Goal: Task Accomplishment & Management: Use online tool/utility

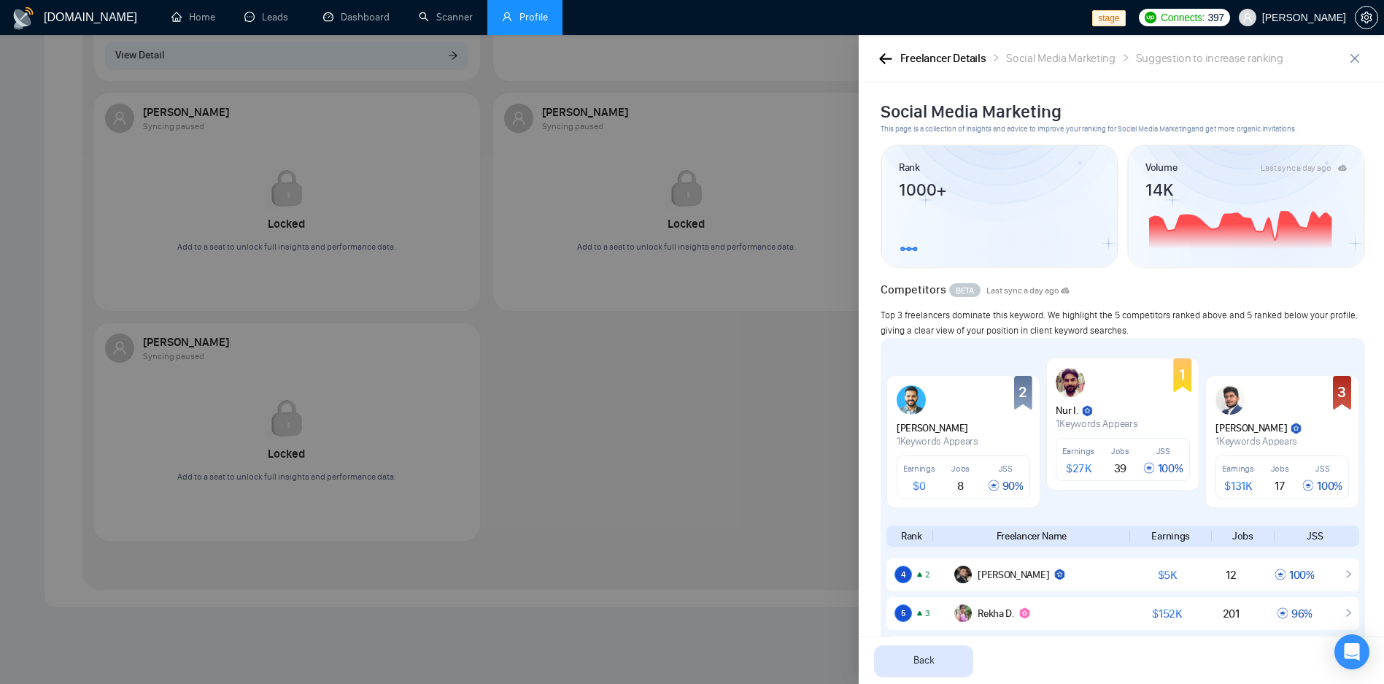
scroll to position [490, 0]
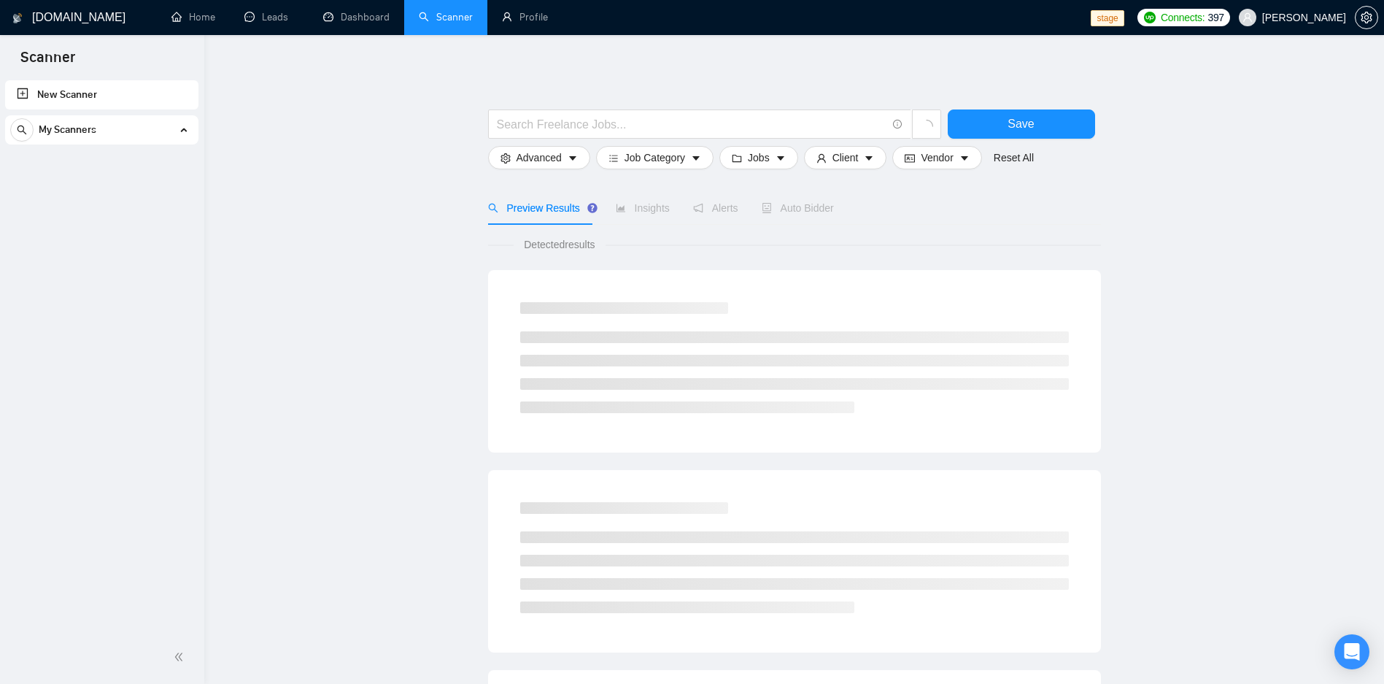
click at [68, 128] on span "My Scanners" at bounding box center [68, 129] width 58 height 29
click at [1286, 18] on span "[PERSON_NAME]" at bounding box center [1304, 18] width 84 height 0
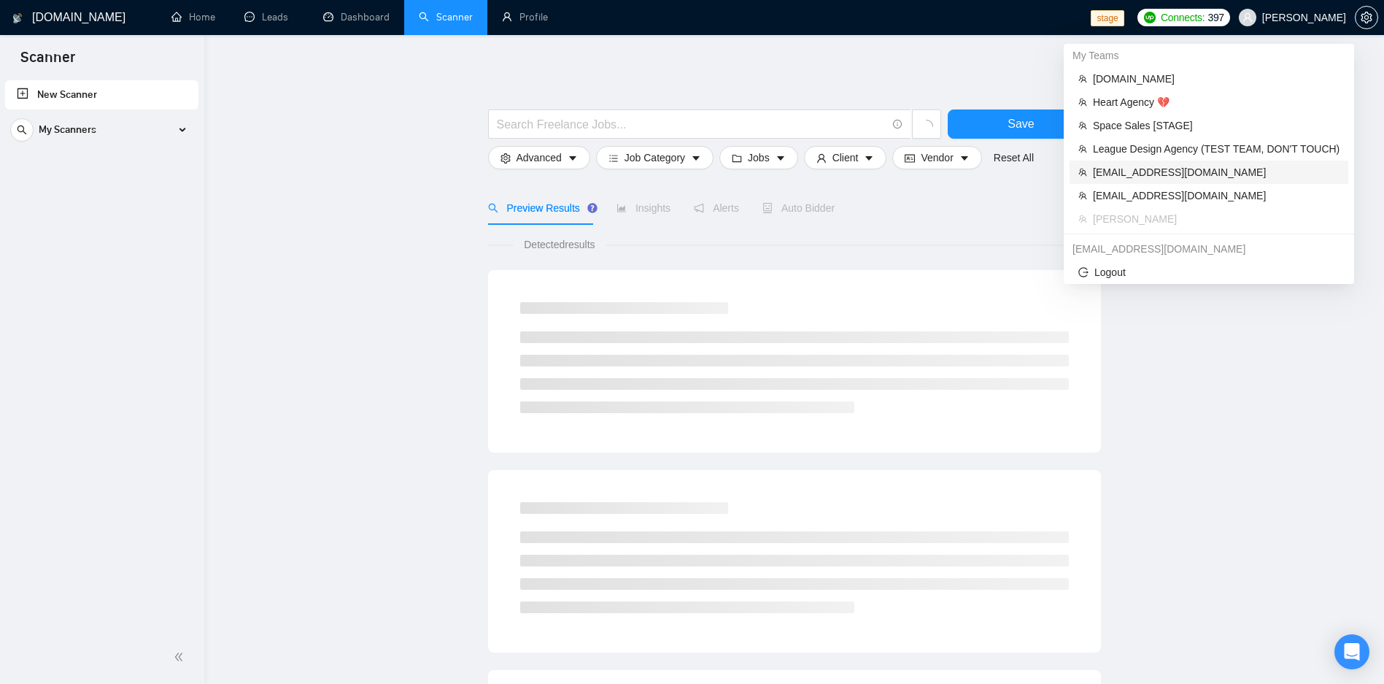
drag, startPoint x: 1114, startPoint y: 174, endPoint x: 1297, endPoint y: 221, distance: 189.2
click at [1114, 174] on span "[EMAIL_ADDRESS][DOMAIN_NAME]" at bounding box center [1216, 172] width 247 height 16
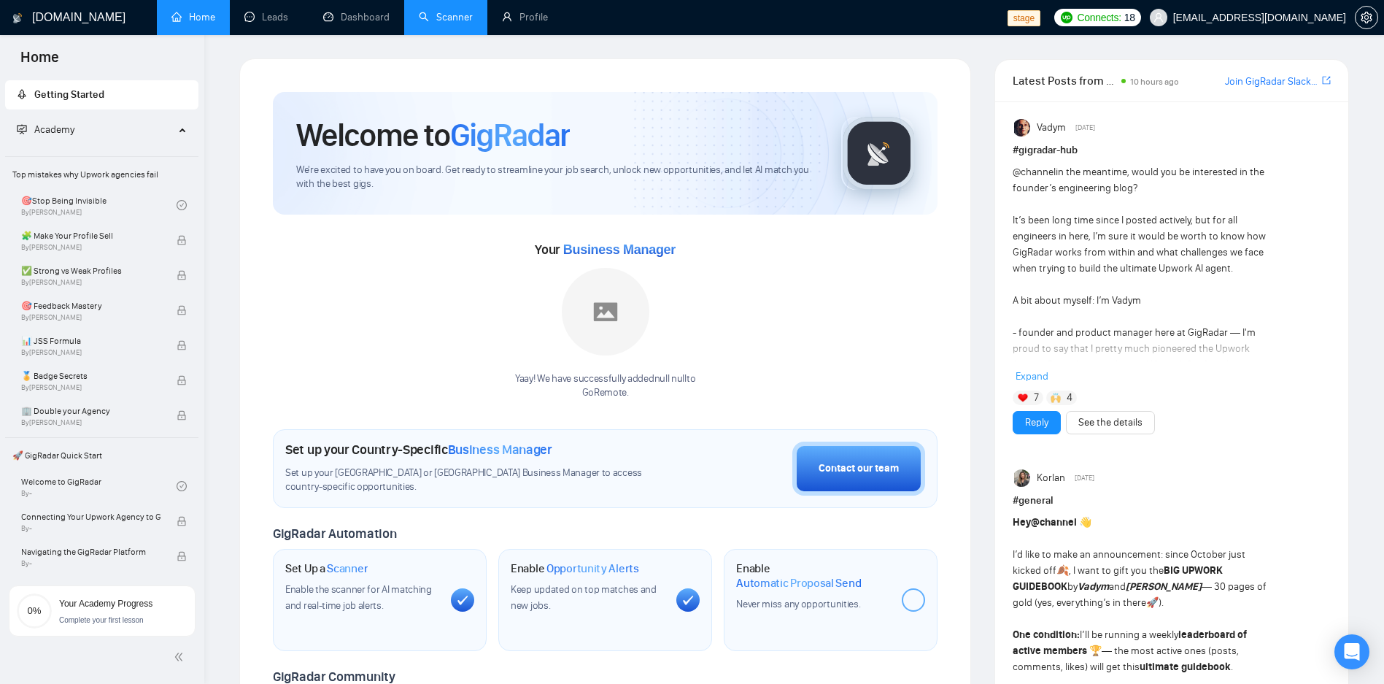
click at [428, 23] on link "Scanner" at bounding box center [446, 17] width 54 height 12
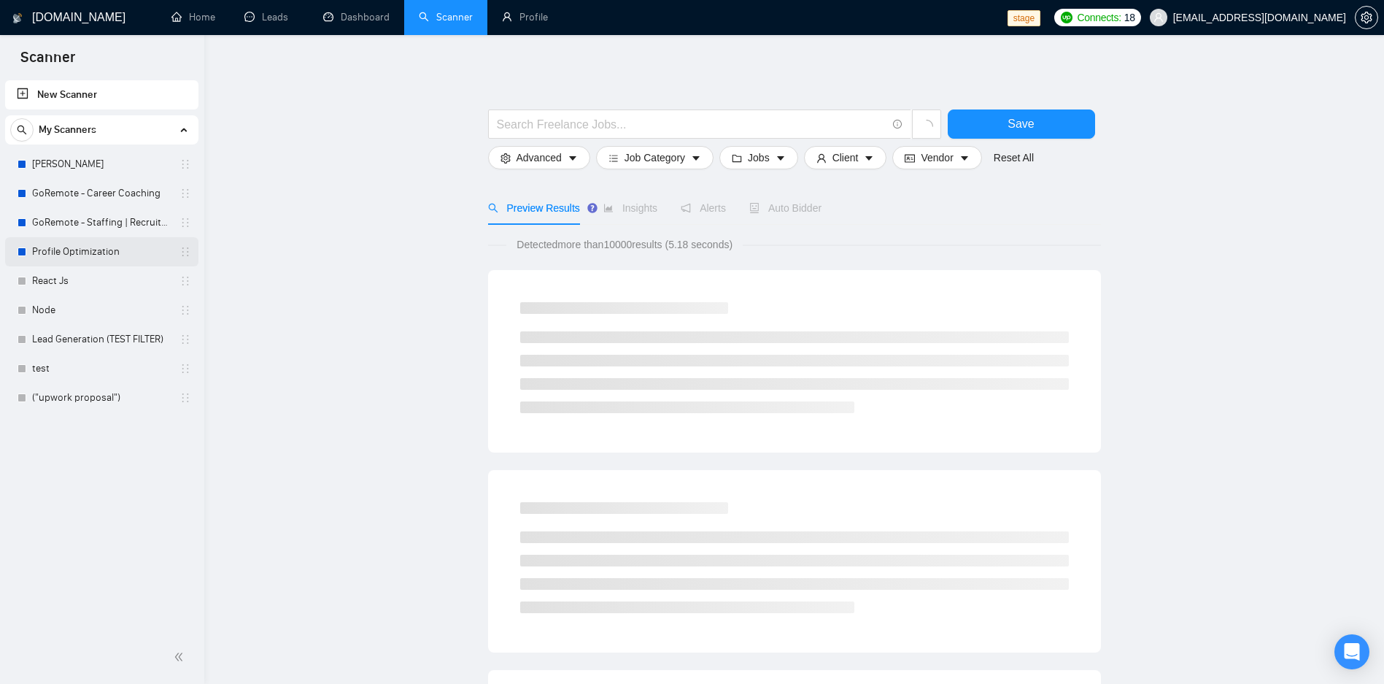
click at [81, 261] on link "Profile Optimization" at bounding box center [101, 251] width 139 height 29
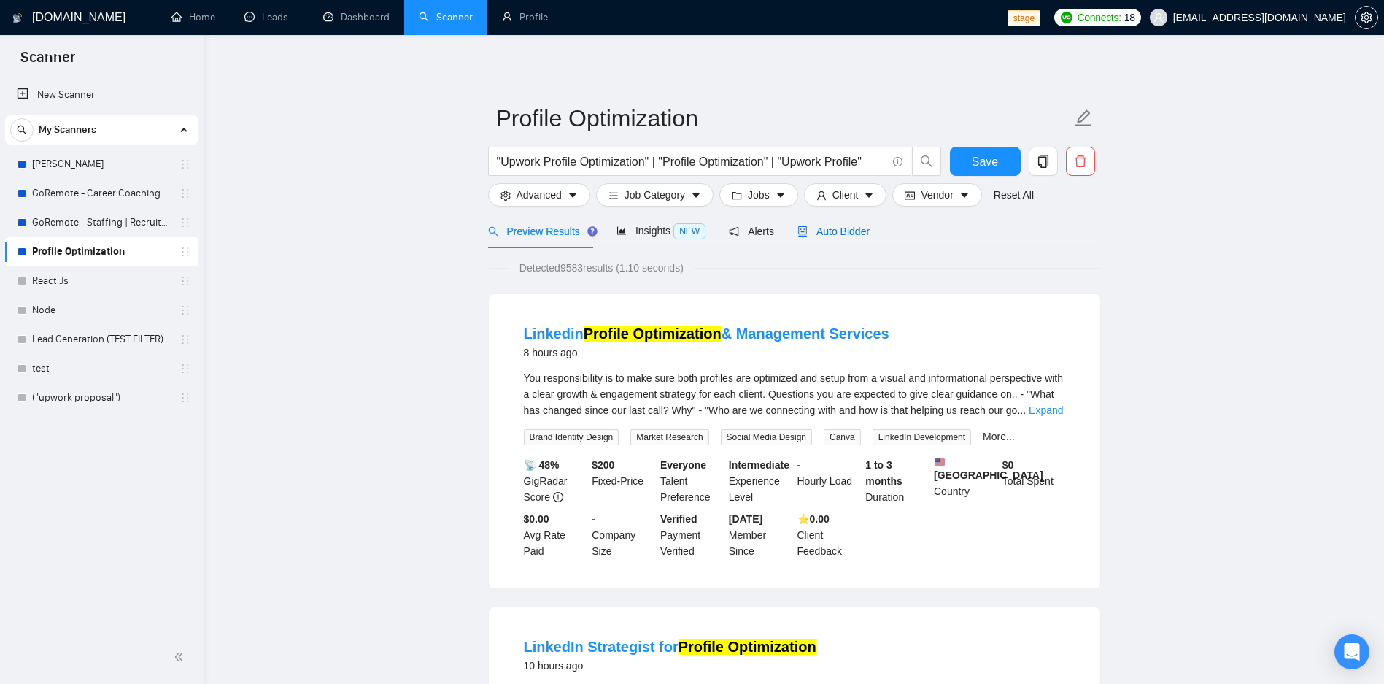
click at [822, 223] on div "Auto Bidder" at bounding box center [834, 231] width 72 height 16
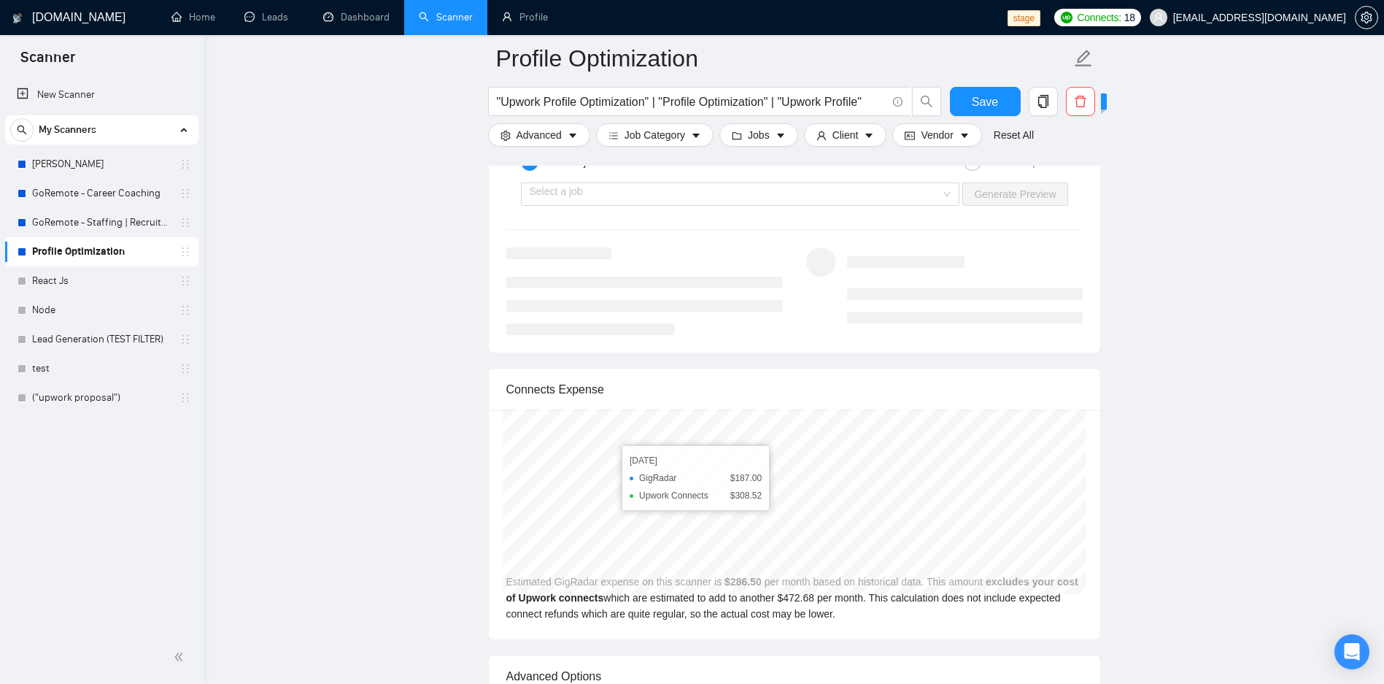
scroll to position [2452, 0]
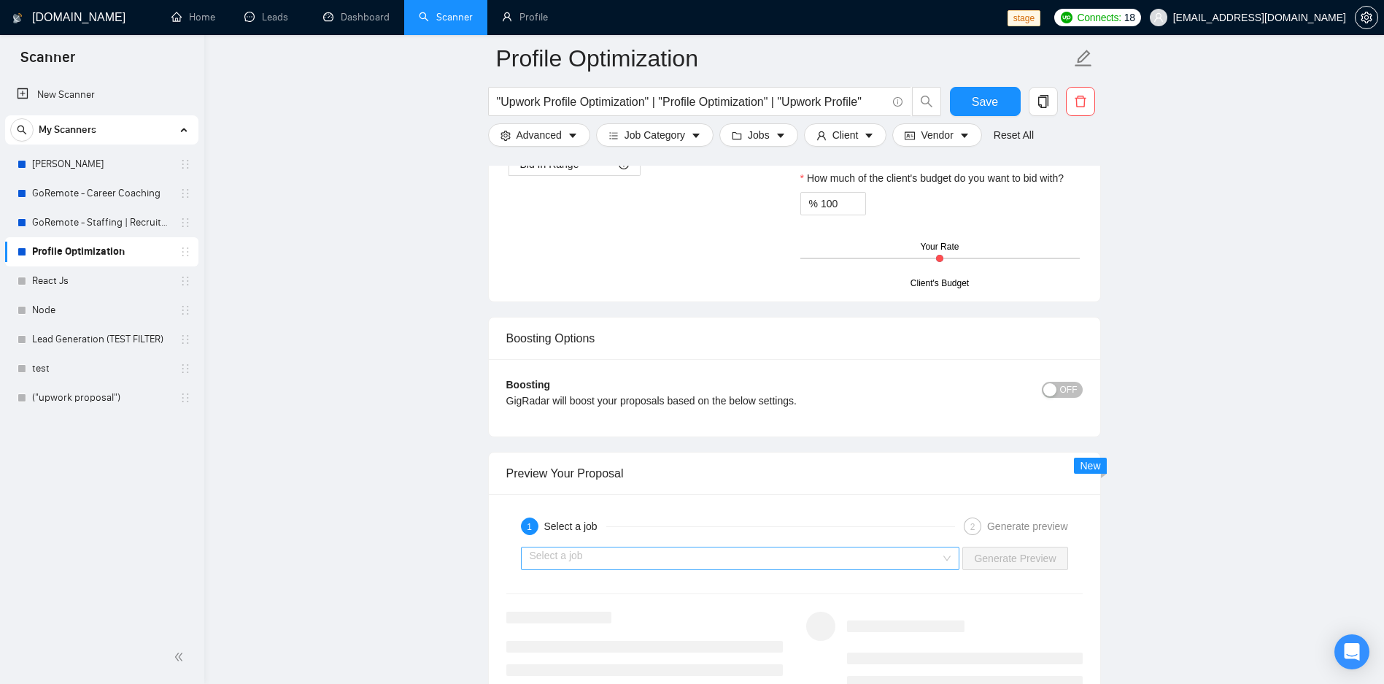
click at [644, 567] on input "search" at bounding box center [736, 558] width 412 height 22
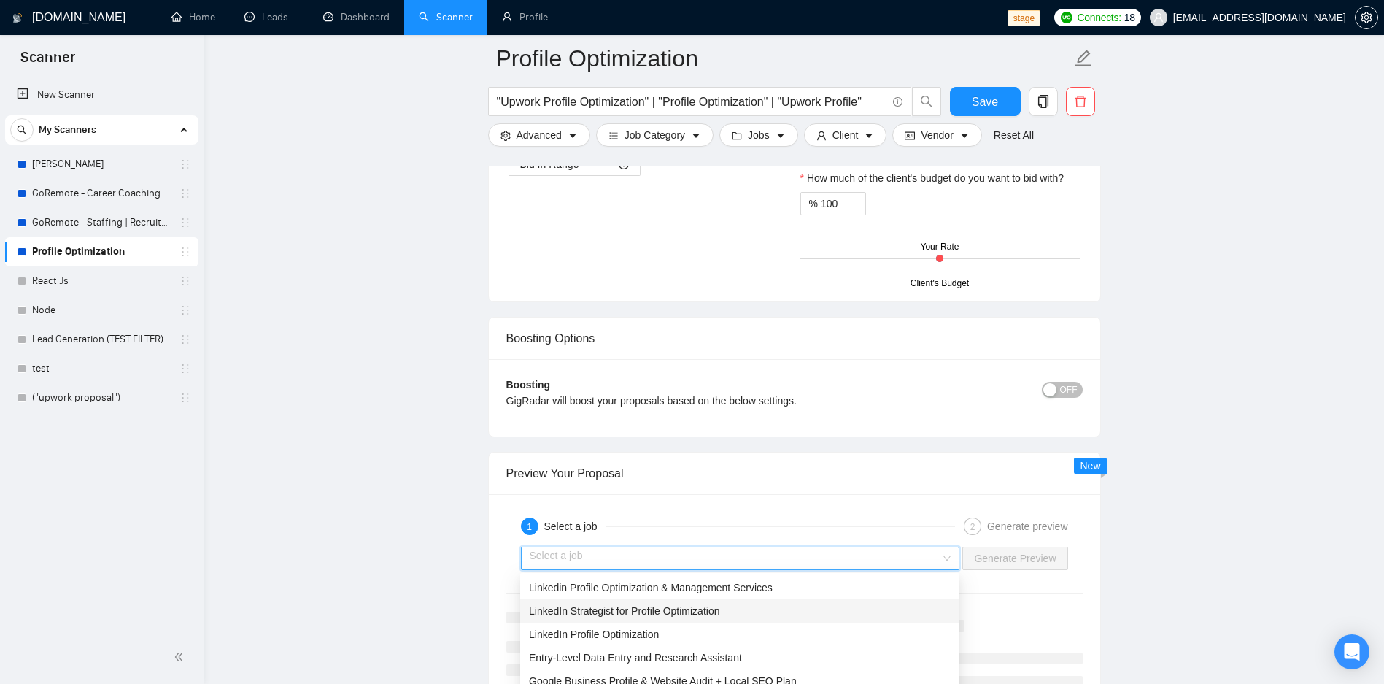
click at [628, 605] on span "LinkedIn Strategist for Profile Optimization" at bounding box center [624, 611] width 190 height 12
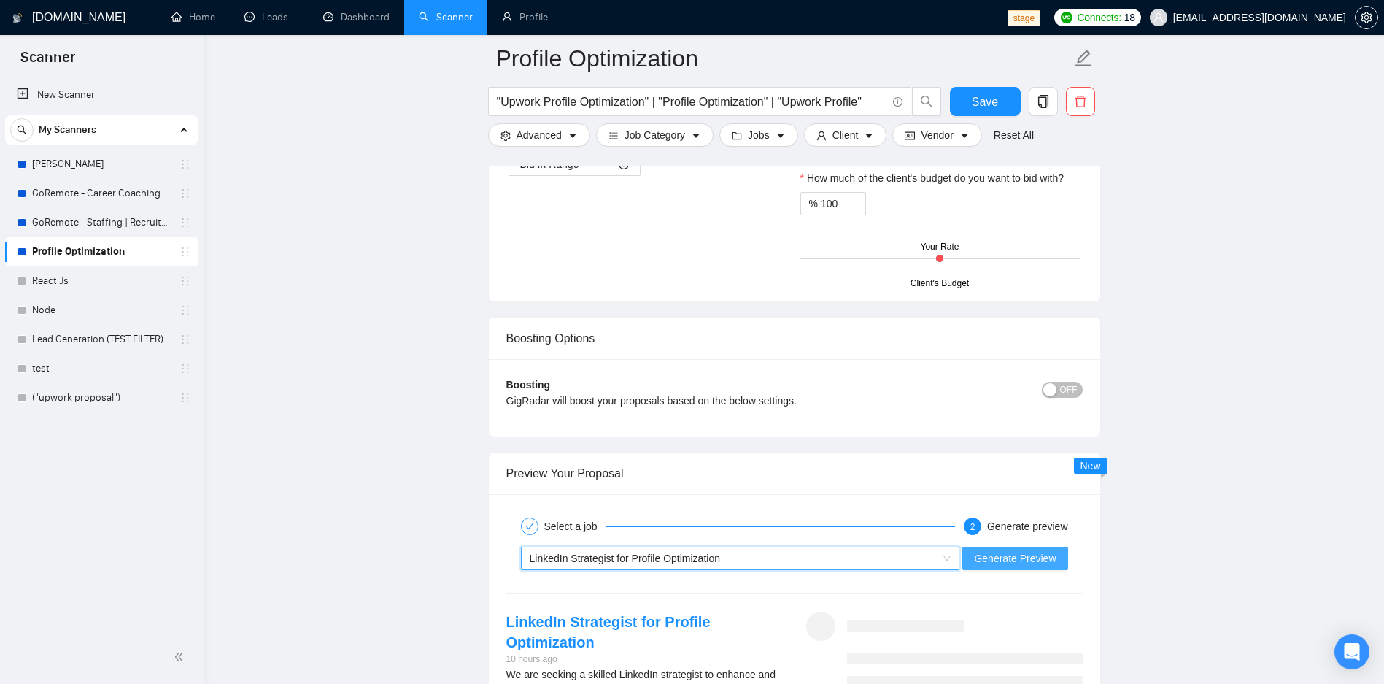
click at [1016, 564] on span "Generate Preview" at bounding box center [1015, 558] width 82 height 16
